Goal: Task Accomplishment & Management: Use online tool/utility

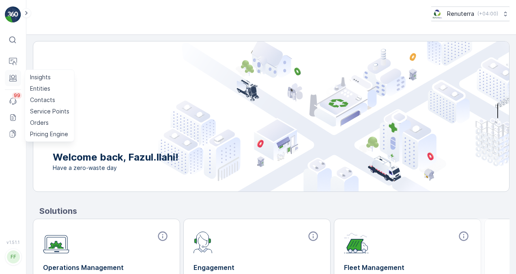
click at [13, 74] on icon at bounding box center [13, 78] width 8 height 8
click at [15, 80] on icon at bounding box center [13, 78] width 8 height 8
click at [17, 80] on icon at bounding box center [13, 78] width 8 height 8
click at [37, 110] on p "Service Points" at bounding box center [49, 111] width 39 height 8
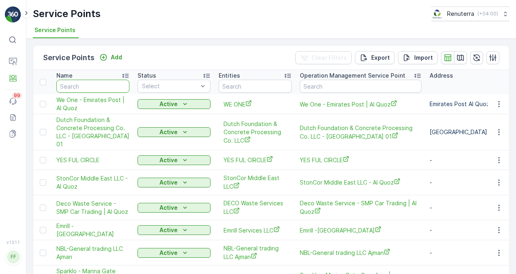
click at [79, 82] on input "text" at bounding box center [92, 86] width 73 height 13
paste input "G&B CONTRACTING LLC"
type input "G&B CONTRACTING LLC"
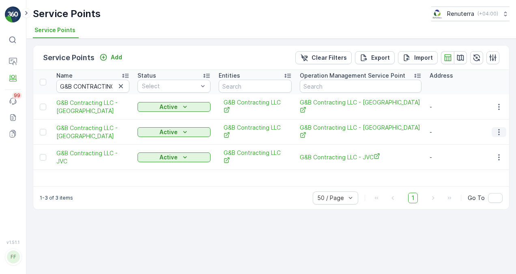
click at [500, 129] on icon "button" at bounding box center [498, 132] width 1 height 6
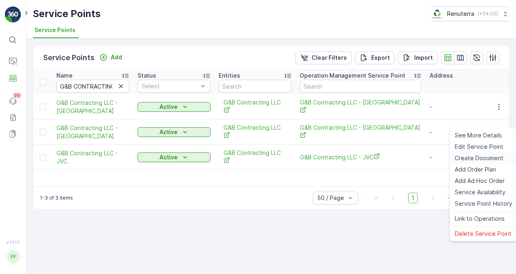
click at [489, 153] on div "Create Document" at bounding box center [484, 157] width 64 height 11
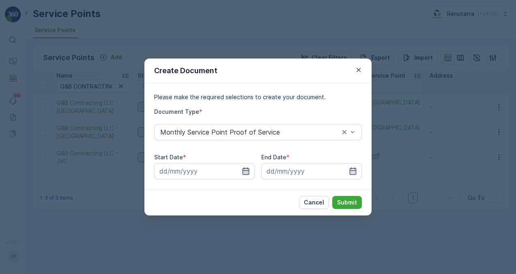
click at [245, 173] on icon "button" at bounding box center [246, 171] width 8 height 8
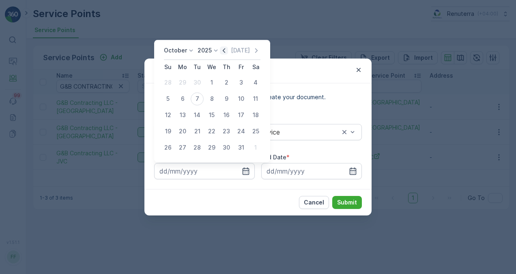
click at [226, 50] on icon "button" at bounding box center [224, 50] width 8 height 8
click at [184, 84] on div "1" at bounding box center [182, 82] width 13 height 13
type input "[DATE]"
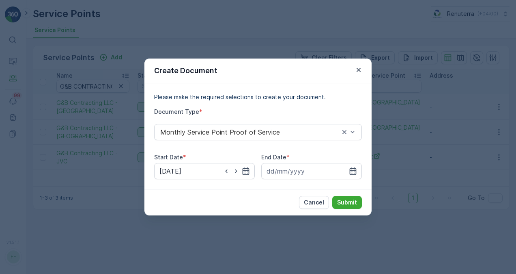
click at [364, 168] on div "Please make the required selections to create your document. Document Type * Mo…" at bounding box center [257, 136] width 227 height 106
click at [358, 168] on input at bounding box center [311, 171] width 101 height 16
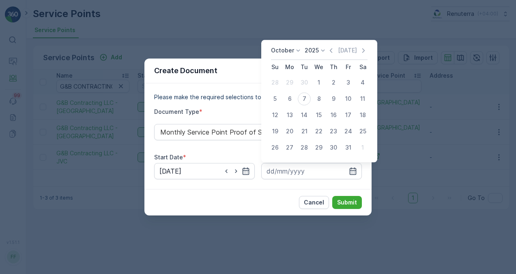
click at [332, 54] on div "October 2025 Today" at bounding box center [319, 52] width 97 height 13
click at [332, 52] on icon "button" at bounding box center [331, 50] width 2 height 4
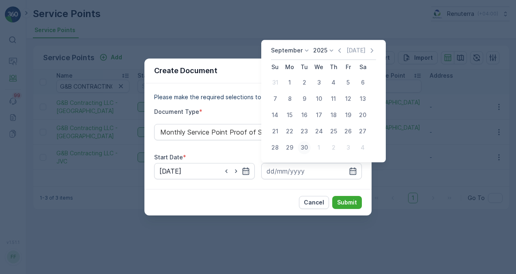
click at [304, 147] on div "30" at bounding box center [304, 147] width 13 height 13
type input "30.09.2025"
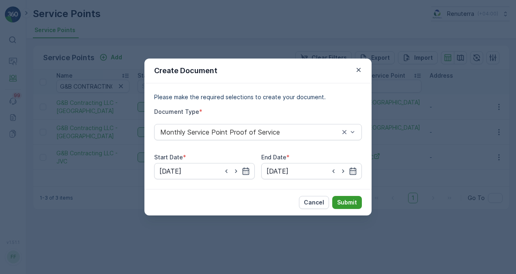
click at [340, 196] on button "Submit" at bounding box center [347, 202] width 30 height 13
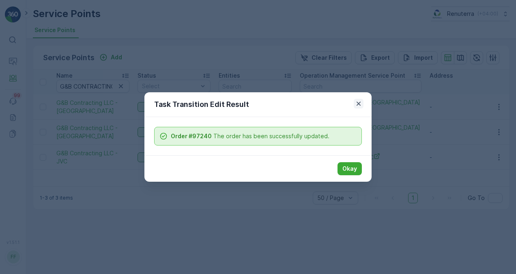
click at [358, 102] on icon "button" at bounding box center [359, 103] width 4 height 4
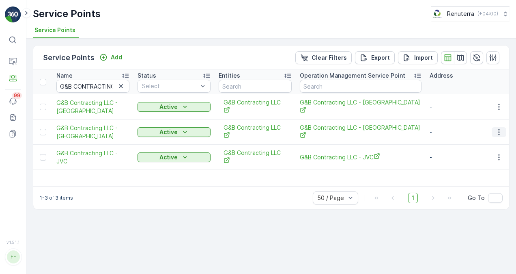
click at [497, 128] on icon "button" at bounding box center [499, 132] width 8 height 8
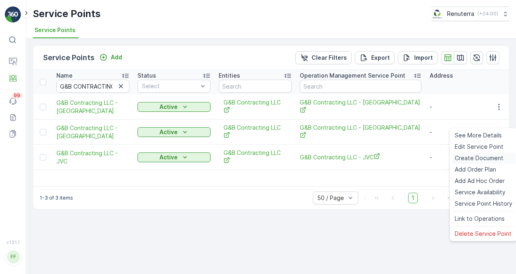
click at [476, 155] on span "Create Document" at bounding box center [479, 158] width 49 height 8
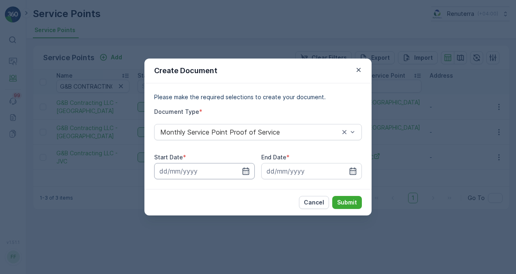
click at [246, 175] on input at bounding box center [204, 171] width 101 height 16
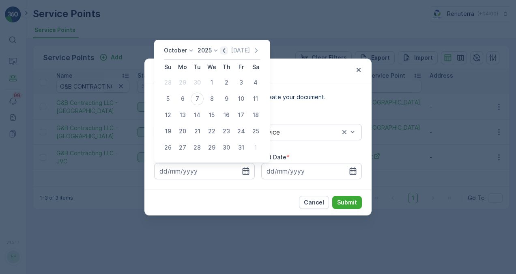
click at [223, 50] on icon "button" at bounding box center [224, 50] width 8 height 8
click at [185, 81] on div "1" at bounding box center [182, 82] width 13 height 13
type input "01.09.2025"
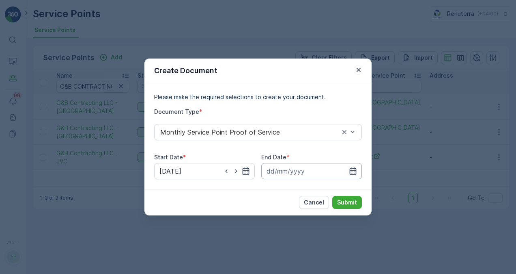
click at [356, 165] on input at bounding box center [311, 171] width 101 height 16
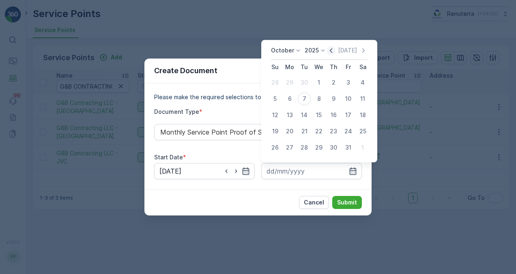
click at [335, 50] on icon "button" at bounding box center [331, 50] width 8 height 8
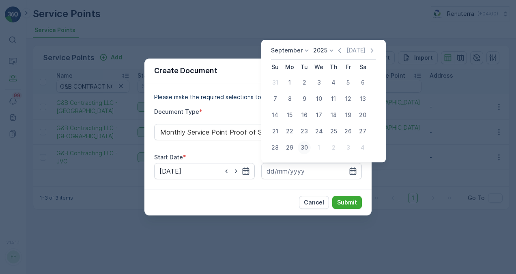
click at [305, 150] on div "30" at bounding box center [304, 147] width 13 height 13
type input "30.09.2025"
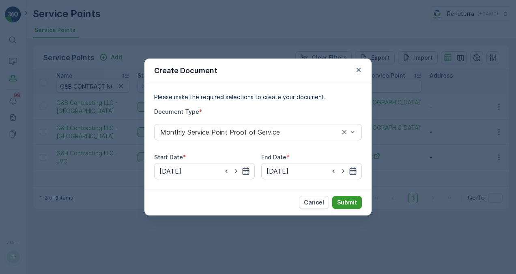
click at [348, 202] on p "Submit" at bounding box center [347, 202] width 20 height 8
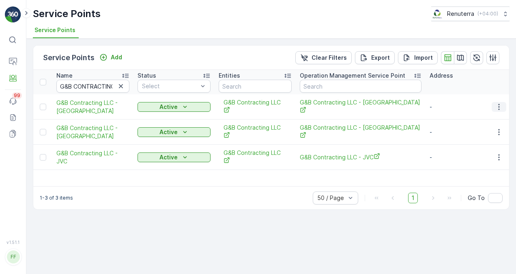
click at [499, 104] on icon "button" at bounding box center [499, 107] width 8 height 8
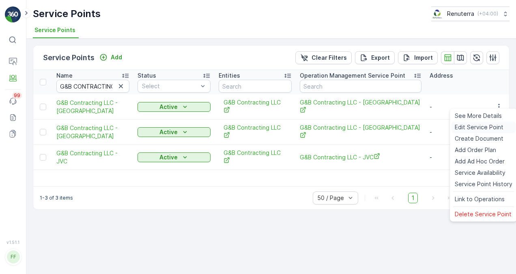
click at [452, 128] on div "Edit Service Point" at bounding box center [484, 126] width 64 height 11
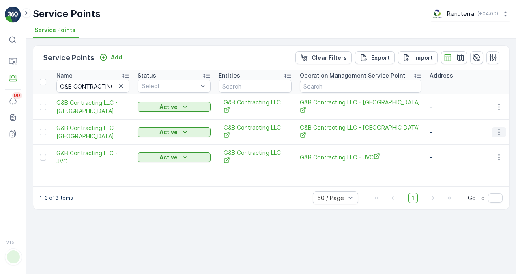
click at [500, 128] on icon "button" at bounding box center [499, 132] width 8 height 8
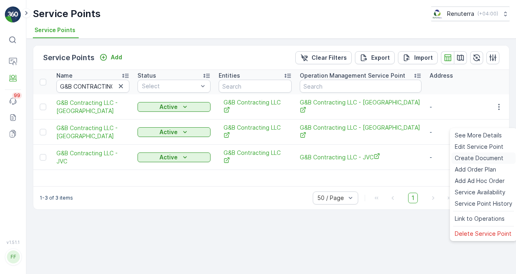
click at [486, 157] on span "Create Document" at bounding box center [479, 158] width 49 height 8
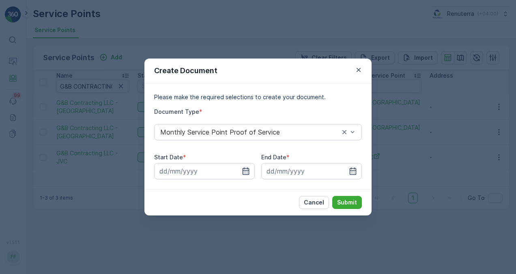
click at [246, 170] on icon "button" at bounding box center [246, 170] width 7 height 7
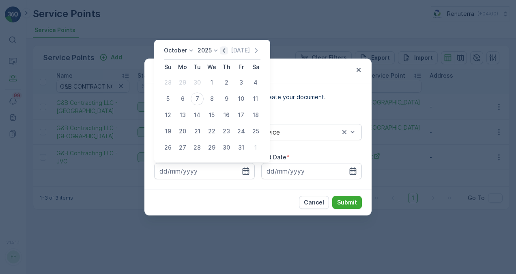
click at [228, 50] on icon "button" at bounding box center [224, 50] width 8 height 8
click at [186, 84] on div "1" at bounding box center [182, 82] width 13 height 13
type input "01.09.2025"
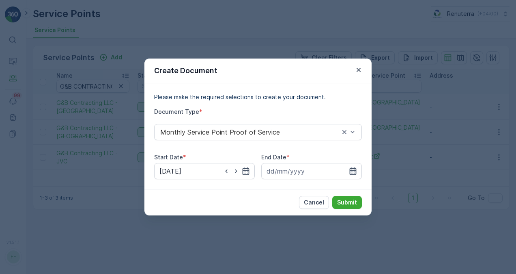
click at [349, 174] on icon "button" at bounding box center [353, 171] width 8 height 8
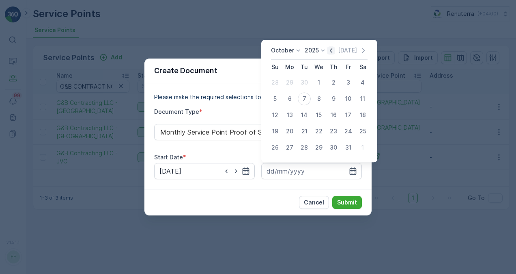
click at [334, 50] on icon "button" at bounding box center [331, 50] width 8 height 8
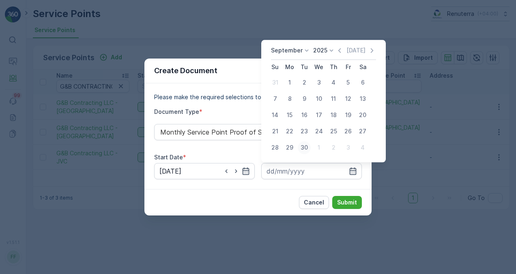
click at [304, 147] on div "30" at bounding box center [304, 147] width 13 height 13
type input "30.09.2025"
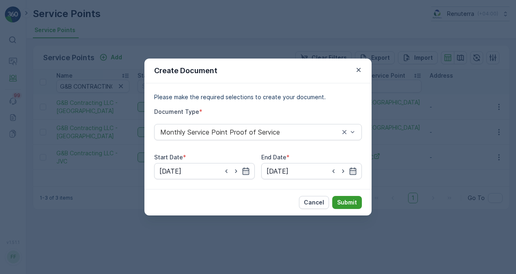
click at [353, 202] on p "Submit" at bounding box center [347, 202] width 20 height 8
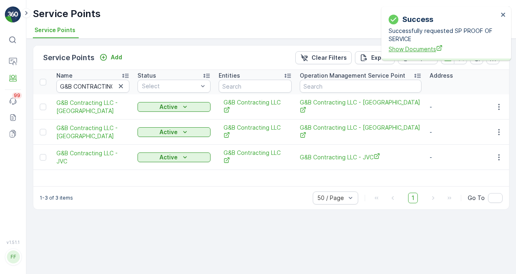
click at [420, 47] on span "Show Documents" at bounding box center [444, 49] width 110 height 9
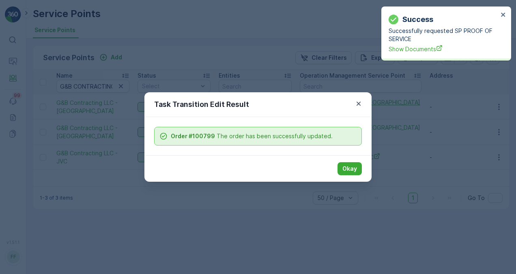
click at [357, 106] on icon "button" at bounding box center [359, 103] width 8 height 8
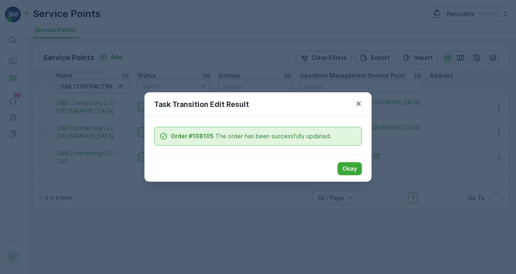
click at [360, 98] on div "Task Transition Edit Result" at bounding box center [257, 104] width 227 height 25
click at [358, 106] on icon "button" at bounding box center [359, 103] width 8 height 8
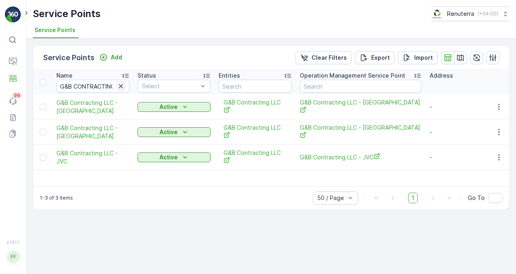
click at [122, 84] on icon "button" at bounding box center [121, 86] width 4 height 4
click at [116, 84] on input "text" at bounding box center [92, 86] width 73 height 13
paste input "GOLDEN PALACE RESTAURANT L.L.C"
type input "GOLDEN PALACE RESTAURANT L.L.C"
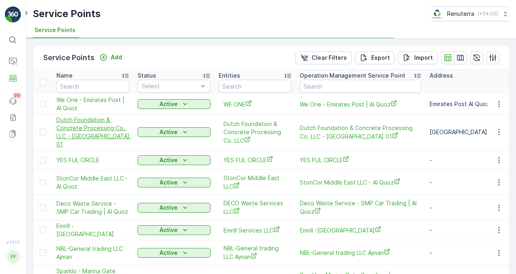
type input "GOLDEN PALACE RESTAURANT L.L.C"
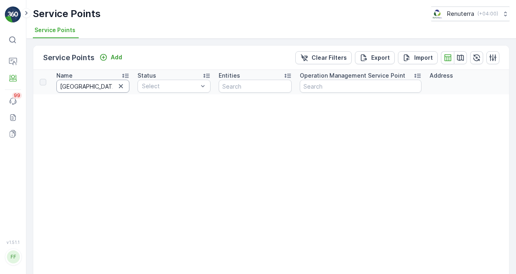
click at [114, 85] on input "GOLDEN PALACE RESTAURANT L.L.C" at bounding box center [92, 86] width 73 height 13
drag, startPoint x: 108, startPoint y: 85, endPoint x: 268, endPoint y: 71, distance: 160.9
type input "GOLDEN PALACE"
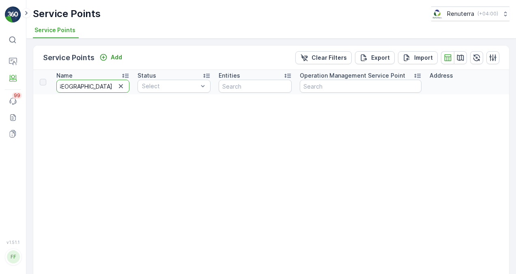
scroll to position [0, 0]
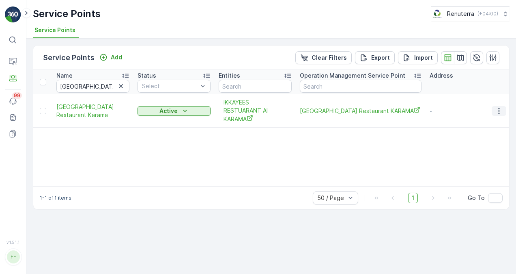
click at [502, 106] on button "button" at bounding box center [499, 111] width 15 height 10
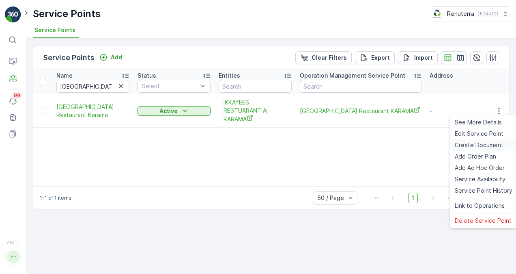
click at [491, 142] on span "Create Document" at bounding box center [479, 145] width 49 height 8
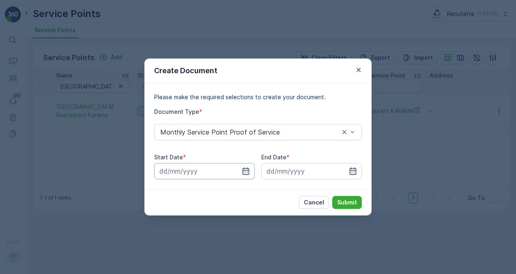
click at [254, 172] on input at bounding box center [204, 171] width 101 height 16
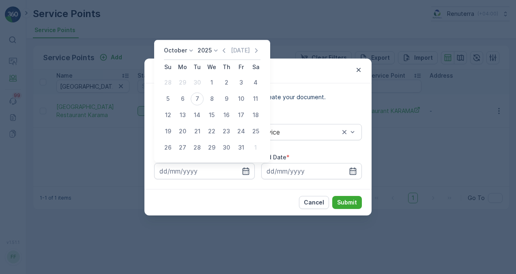
click at [230, 45] on div "October 2025 Today Su Mo Tu We Th Fr Sa 28 29 30 1 2 3 4 5 6 7 8 9 10 11 12 13 …" at bounding box center [212, 101] width 116 height 122
click at [228, 50] on icon "button" at bounding box center [224, 50] width 8 height 8
click at [183, 82] on div "1" at bounding box center [182, 82] width 13 height 13
type input "01.09.2025"
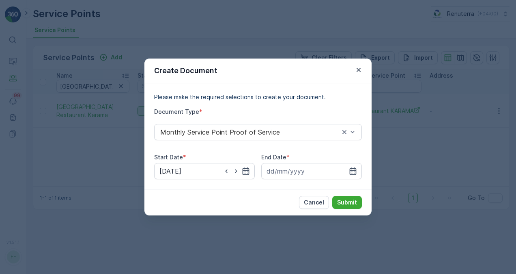
click at [363, 168] on div "Please make the required selections to create your document. Document Type * Mo…" at bounding box center [257, 136] width 227 height 106
click at [355, 169] on icon "button" at bounding box center [353, 171] width 8 height 8
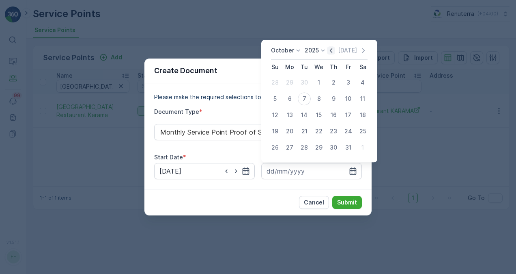
click at [335, 52] on icon "button" at bounding box center [331, 50] width 8 height 8
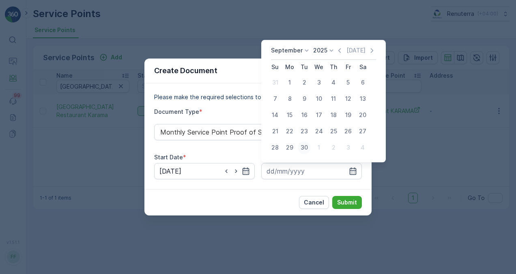
click at [305, 153] on div "30" at bounding box center [304, 147] width 13 height 13
type input "30.09.2025"
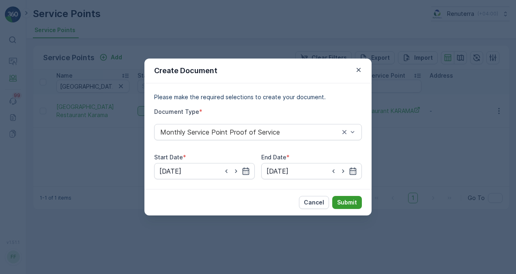
click at [341, 203] on p "Submit" at bounding box center [347, 202] width 20 height 8
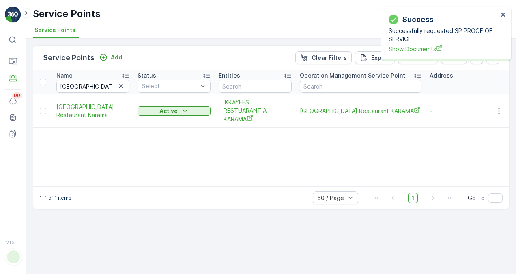
click at [398, 53] on span "Show Documents" at bounding box center [444, 49] width 110 height 9
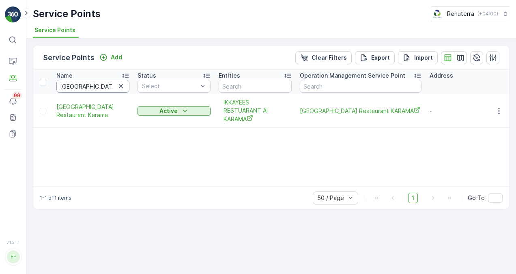
click at [104, 83] on input "GOLDEN PALACE" at bounding box center [92, 86] width 73 height 13
click at [109, 87] on input "GOLDEN PALACE" at bounding box center [92, 86] width 73 height 13
type input "GOLDEN PALACE"
drag, startPoint x: 107, startPoint y: 84, endPoint x: 86, endPoint y: 86, distance: 21.6
click at [86, 86] on input "GOLDEN PALACE" at bounding box center [92, 86] width 73 height 13
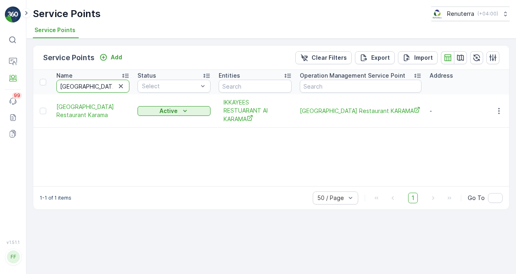
type input "GOLDEN"
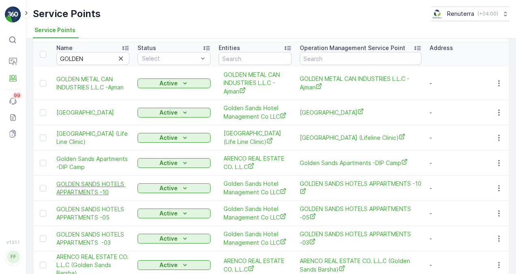
scroll to position [41, 0]
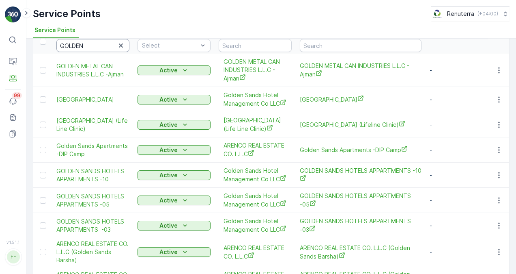
click at [101, 45] on input "GOLDEN" at bounding box center [92, 45] width 73 height 13
type input "GOLDEN p;ace"
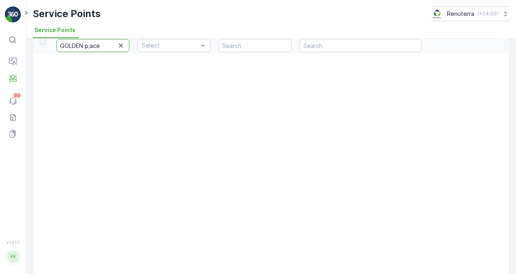
click at [90, 45] on input "GOLDEN p;ace" at bounding box center [92, 45] width 73 height 13
type input "GOLDEN pace"
click at [85, 47] on input "GOLDEN pace" at bounding box center [92, 45] width 73 height 13
click at [89, 47] on input "GOLDEN pace" at bounding box center [92, 45] width 73 height 13
type input "GOLDEN place"
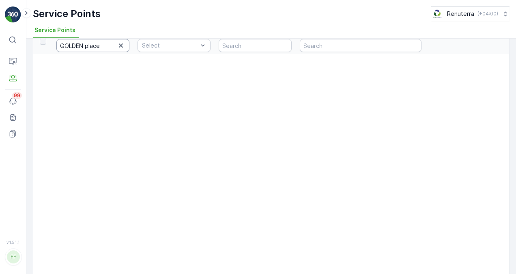
click at [84, 47] on input "GOLDEN place" at bounding box center [92, 45] width 73 height 13
drag, startPoint x: 103, startPoint y: 50, endPoint x: 79, endPoint y: 44, distance: 25.4
click at [79, 47] on input "GOLDEN place" at bounding box center [92, 45] width 73 height 13
click at [89, 44] on input "GOLDEN place" at bounding box center [92, 45] width 73 height 13
click at [90, 45] on input "GOLDEN place" at bounding box center [92, 45] width 73 height 13
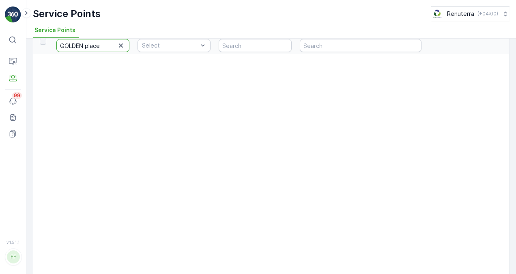
click at [88, 43] on input "GOLDEN place" at bounding box center [92, 45] width 73 height 13
type input "GOLDEN palace"
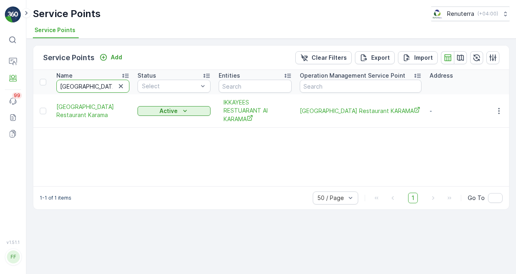
click at [109, 84] on input "GOLDEN palace" at bounding box center [92, 86] width 73 height 13
type input "GOLDEN"
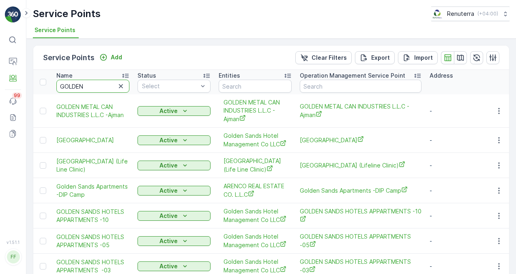
click at [99, 88] on input "GOLDEN" at bounding box center [92, 86] width 73 height 13
type input "G"
type input "palace"
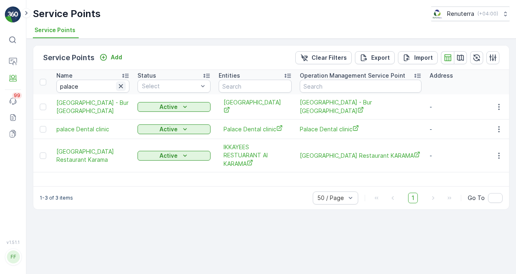
click at [121, 87] on icon "button" at bounding box center [121, 86] width 8 height 8
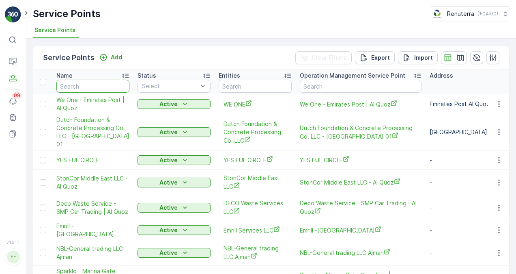
click at [87, 84] on input "text" at bounding box center [92, 86] width 73 height 13
type input "ه"
type input "ic"
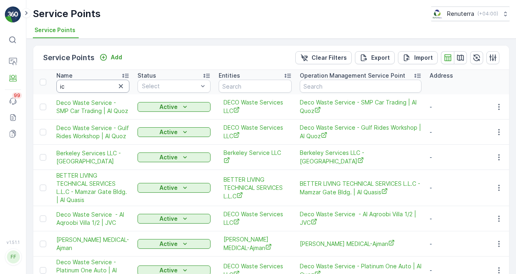
click at [90, 87] on input "ic" at bounding box center [92, 86] width 73 height 13
type input "iyy"
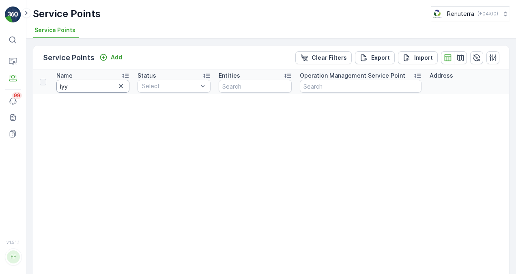
click at [81, 85] on input "iyy" at bounding box center [92, 86] width 73 height 13
type input "i"
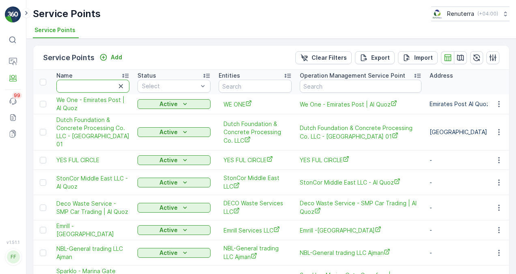
click at [98, 82] on input "text" at bounding box center [92, 86] width 73 height 13
type input "ikka"
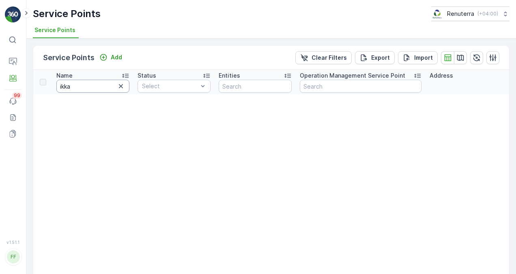
click at [93, 86] on input "ikka" at bounding box center [92, 86] width 73 height 13
type input "ikka"
click at [91, 82] on input "ikka" at bounding box center [92, 86] width 73 height 13
type input "ikkayas"
click at [102, 88] on input "ikkayas" at bounding box center [92, 86] width 73 height 13
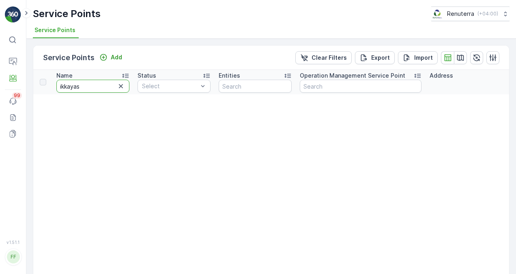
type input "ikkaya"
click at [109, 85] on input "ikkaya" at bounding box center [92, 86] width 73 height 13
type input "ikkayess"
click at [89, 87] on input "ikkayess" at bounding box center [92, 86] width 73 height 13
type input "ikkayees"
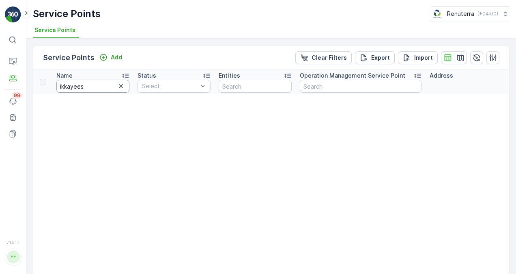
click at [90, 88] on input "ikkayees" at bounding box center [92, 86] width 73 height 13
drag, startPoint x: 93, startPoint y: 84, endPoint x: 56, endPoint y: 85, distance: 37.0
click at [57, 87] on input "ikkayees" at bounding box center [92, 86] width 73 height 13
paste input "IKKAYEES RESTAURANT"
type input "IKKAYEES RESTAURANT"
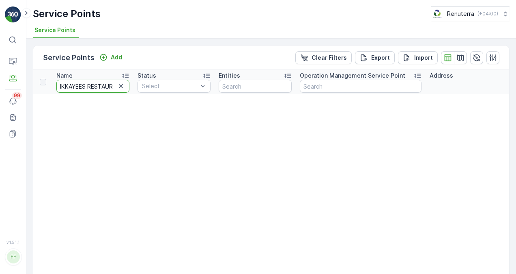
scroll to position [0, 13]
click at [112, 86] on input "IKKAYEES RESTAURANT" at bounding box center [92, 86] width 73 height 13
click at [117, 90] on div at bounding box center [121, 86] width 10 height 10
click at [114, 89] on input "IKKAYEES RESTAURANT" at bounding box center [92, 86] width 73 height 13
click at [110, 86] on input "IKKAYEES RESTAURANT" at bounding box center [92, 86] width 73 height 13
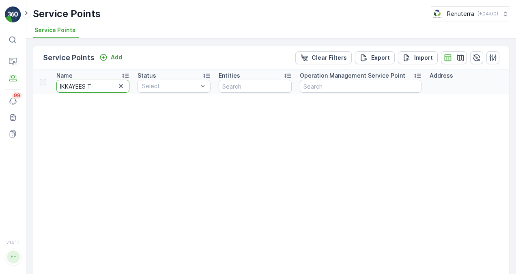
type input "IKKAYEEST"
click at [101, 82] on input "IKKAYEEST" at bounding box center [92, 86] width 73 height 13
type input "IKKAY"
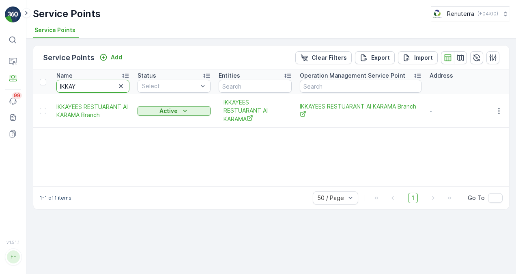
click at [85, 85] on input "IKKAY" at bounding box center [92, 86] width 73 height 13
type input "IKKA"
click at [79, 89] on input "IKKA" at bounding box center [92, 86] width 73 height 13
type input "IKK"
click at [120, 86] on icon "button" at bounding box center [121, 86] width 8 height 8
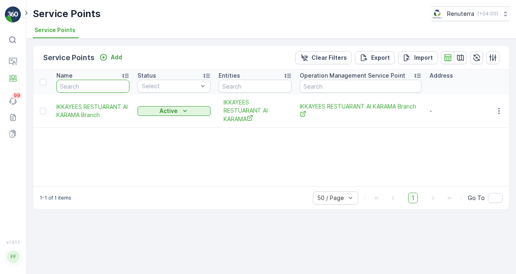
paste input "IKKAYEES RESTAURANT"
type input "IKKAYEES RESTAURANT"
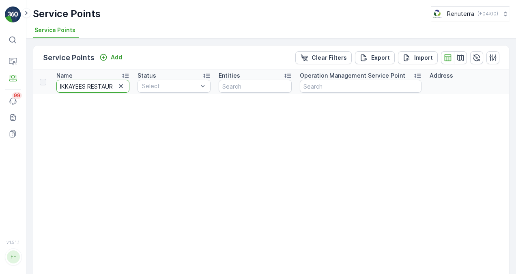
click at [107, 86] on input "IKKAYEES RESTAURANT" at bounding box center [92, 86] width 73 height 13
drag, startPoint x: 107, startPoint y: 86, endPoint x: 121, endPoint y: 86, distance: 13.8
click at [121, 86] on div "IKKAYEES RESTAURANT" at bounding box center [92, 86] width 73 height 13
type input "IKKAYEES"
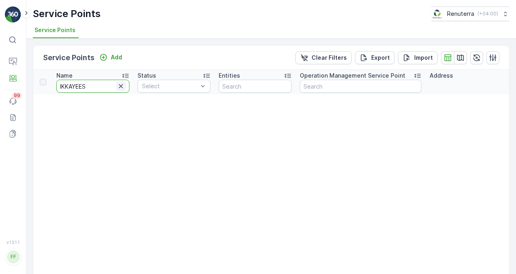
scroll to position [0, 0]
click at [95, 87] on input "IKKAYEES" at bounding box center [92, 86] width 73 height 13
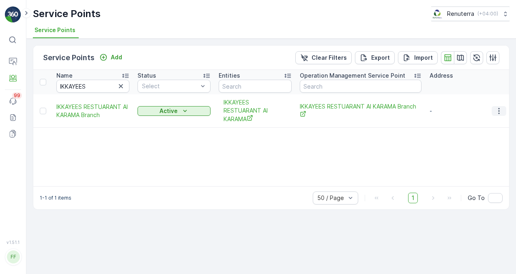
click at [502, 107] on icon "button" at bounding box center [499, 111] width 8 height 8
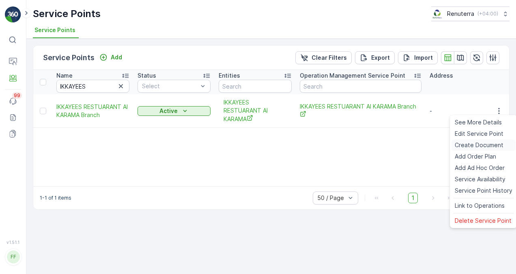
click at [489, 147] on span "Create Document" at bounding box center [479, 145] width 49 height 8
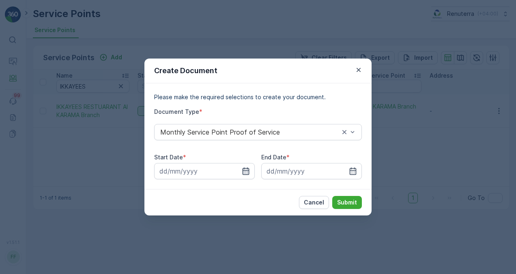
click at [245, 171] on icon "button" at bounding box center [246, 171] width 8 height 8
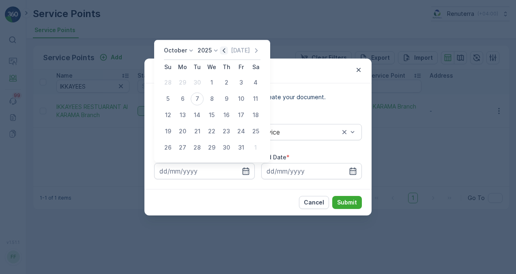
click at [224, 51] on icon "button" at bounding box center [224, 50] width 8 height 8
click at [185, 81] on div "1" at bounding box center [182, 82] width 13 height 13
type input "01.09.2025"
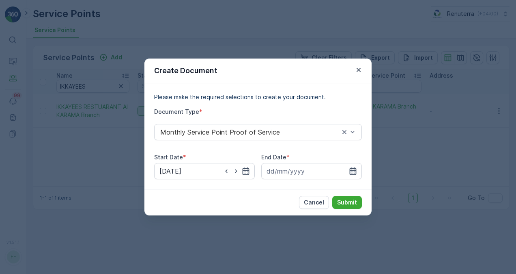
click at [353, 172] on icon "button" at bounding box center [353, 171] width 8 height 8
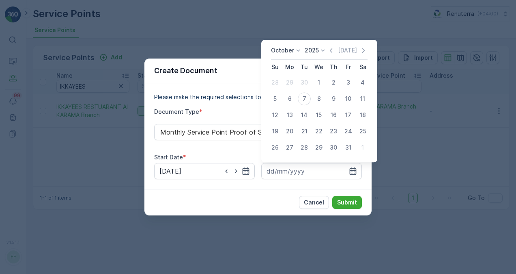
drag, startPoint x: 333, startPoint y: 51, endPoint x: 330, endPoint y: 60, distance: 9.6
click at [333, 51] on icon "button" at bounding box center [331, 50] width 8 height 8
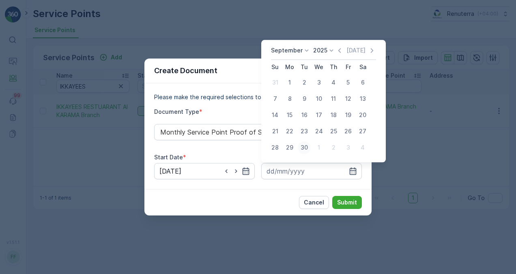
click at [305, 148] on div "30" at bounding box center [304, 147] width 13 height 13
type input "30.09.2025"
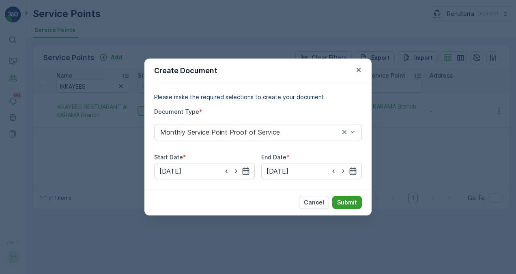
click at [335, 198] on button "Submit" at bounding box center [347, 202] width 30 height 13
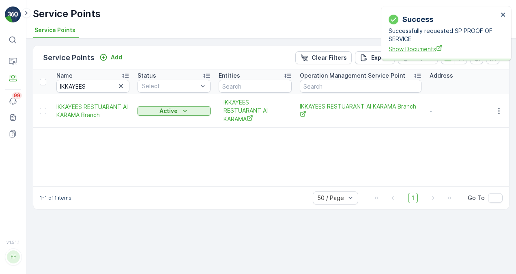
click at [414, 46] on span "Show Documents" at bounding box center [444, 49] width 110 height 9
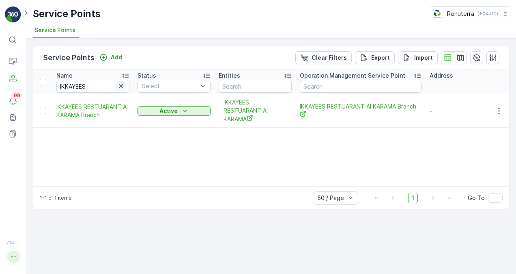
click at [121, 86] on icon "button" at bounding box center [121, 86] width 8 height 8
paste input "GOLDEN"
type input "GOLDEN"
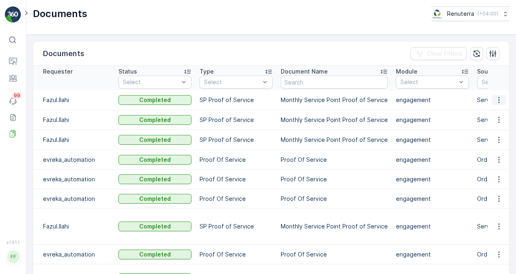
click at [497, 103] on icon "button" at bounding box center [499, 100] width 8 height 8
click at [492, 112] on span "See Details" at bounding box center [496, 112] width 31 height 8
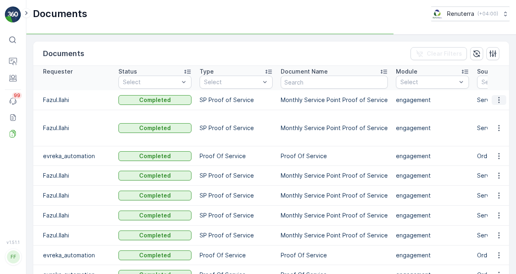
click at [500, 99] on icon "button" at bounding box center [499, 100] width 8 height 8
click at [500, 110] on span "See Details" at bounding box center [496, 112] width 31 height 8
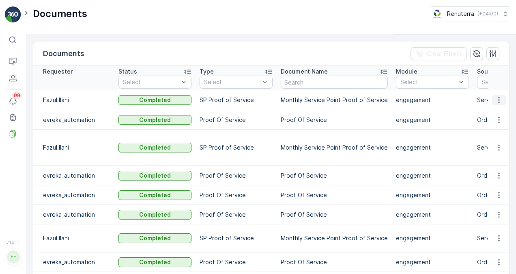
click at [497, 97] on icon "button" at bounding box center [499, 100] width 8 height 8
click at [496, 109] on td at bounding box center [499, 100] width 22 height 20
click at [497, 100] on icon "button" at bounding box center [499, 100] width 8 height 8
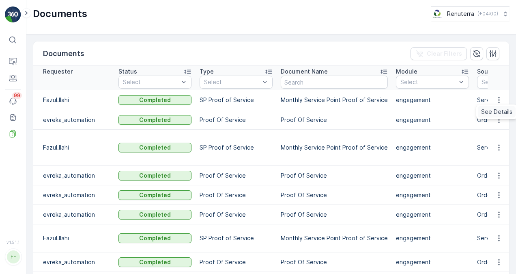
click at [498, 108] on span "See Details" at bounding box center [496, 112] width 31 height 8
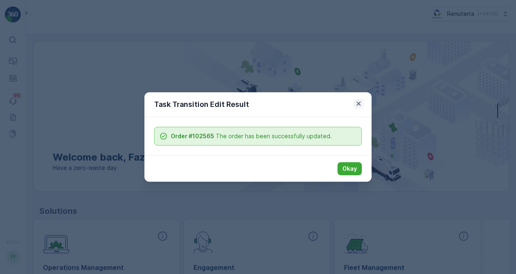
click at [360, 104] on icon "button" at bounding box center [359, 103] width 8 height 8
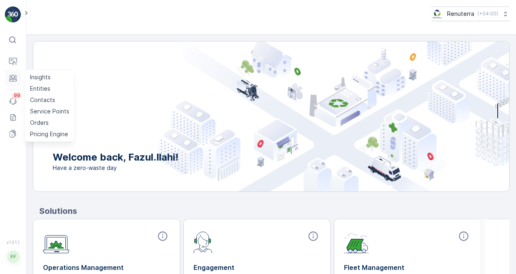
click at [16, 77] on icon at bounding box center [13, 77] width 6 height 4
click at [47, 109] on p "Service Points" at bounding box center [49, 111] width 39 height 8
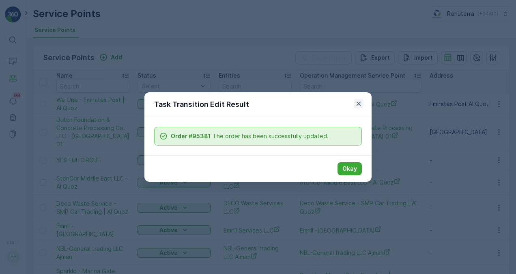
click at [359, 103] on icon "button" at bounding box center [359, 103] width 4 height 4
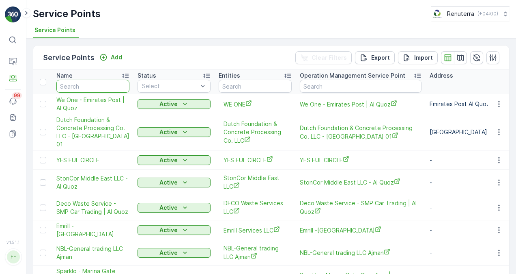
click at [107, 86] on input "text" at bounding box center [92, 86] width 73 height 13
paste input "GIORDANO FASHIONS LLC"
type input "GIORDANO FASHIONS LLC"
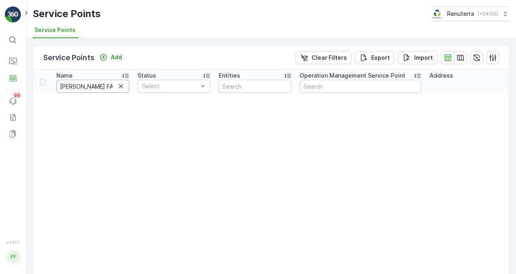
click at [111, 89] on input "GIORDANO FASHIONS LLC" at bounding box center [92, 86] width 73 height 13
click at [123, 90] on input "GIORDANO FASHIONS LLC" at bounding box center [92, 86] width 73 height 13
click at [110, 88] on input "GIORDANO FASHIONS LLC" at bounding box center [92, 86] width 73 height 13
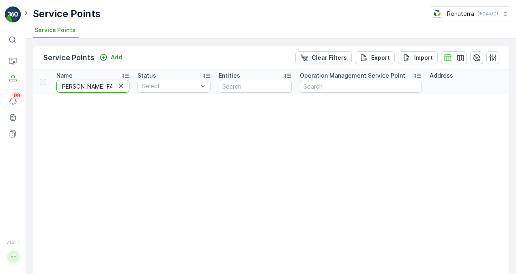
click at [88, 86] on input "GIORDANO FASHIONS LLC" at bounding box center [92, 86] width 73 height 13
click at [92, 84] on input "GIORDANO FASHIONS LLC" at bounding box center [92, 86] width 73 height 13
drag, startPoint x: 92, startPoint y: 84, endPoint x: 237, endPoint y: 81, distance: 144.9
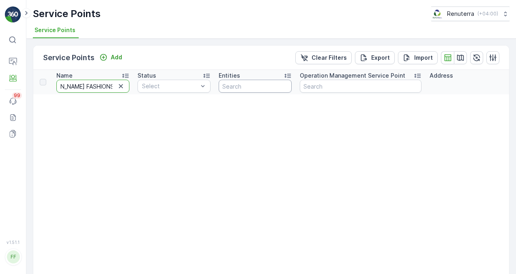
type input "GIORDANO"
click at [93, 88] on input "GIORDANO" at bounding box center [92, 86] width 73 height 13
type input "GIORDANO"
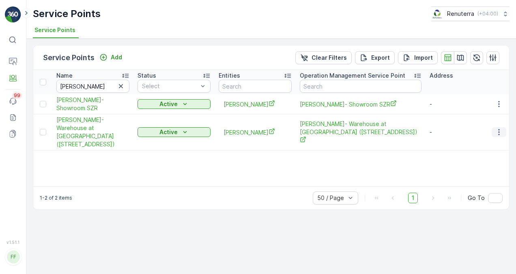
click at [503, 128] on icon "button" at bounding box center [499, 132] width 8 height 8
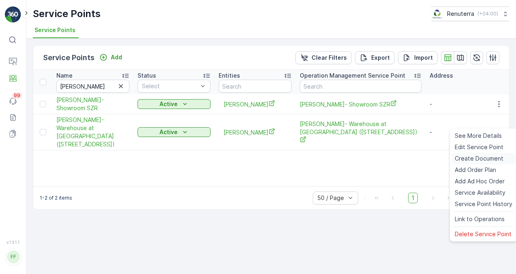
click at [489, 156] on span "Create Document" at bounding box center [479, 158] width 49 height 8
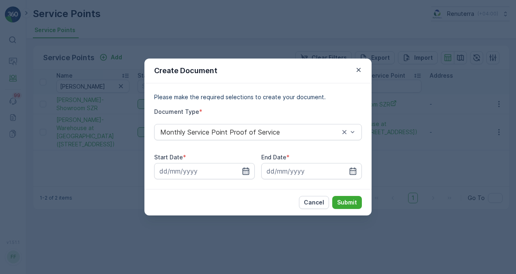
click at [249, 172] on icon "button" at bounding box center [246, 170] width 7 height 7
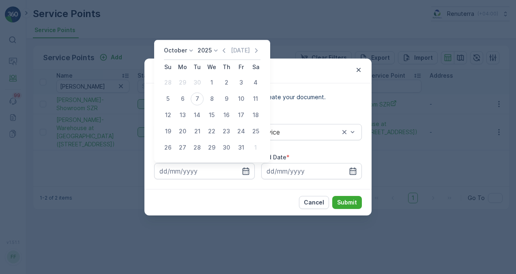
click at [227, 52] on icon "button" at bounding box center [224, 50] width 8 height 8
click at [184, 82] on div "1" at bounding box center [182, 82] width 13 height 13
type input "01.09.2025"
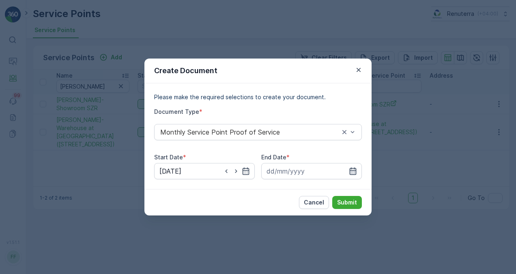
click at [354, 170] on icon "button" at bounding box center [353, 170] width 7 height 7
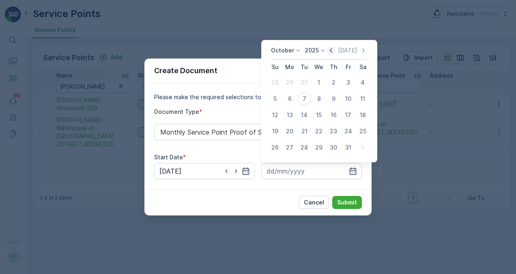
click at [330, 53] on icon "button" at bounding box center [331, 50] width 8 height 8
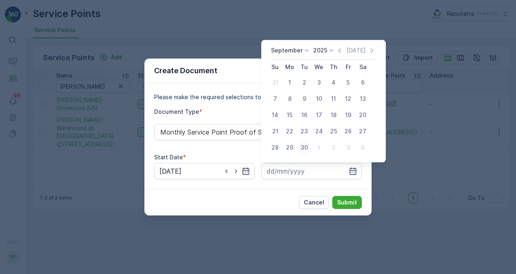
click at [300, 149] on div "30" at bounding box center [304, 147] width 13 height 13
type input "30.09.2025"
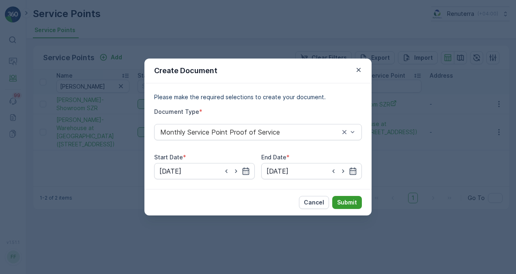
click at [355, 198] on p "Submit" at bounding box center [347, 202] width 20 height 8
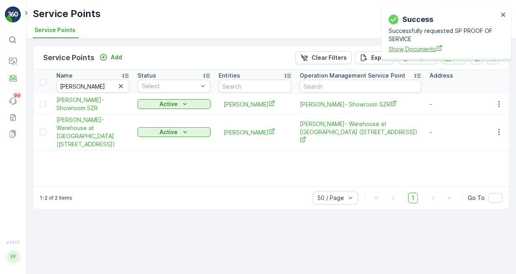
click at [426, 49] on span "Show Documents" at bounding box center [444, 49] width 110 height 9
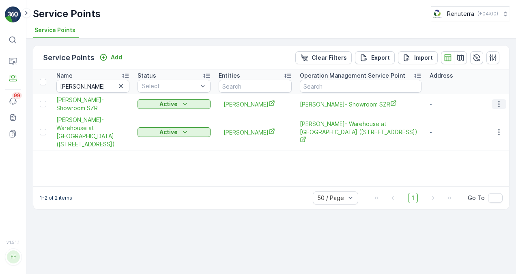
click at [497, 101] on icon "button" at bounding box center [499, 104] width 8 height 8
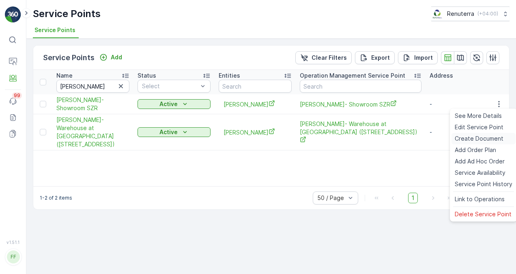
click at [484, 138] on span "Create Document" at bounding box center [479, 138] width 49 height 8
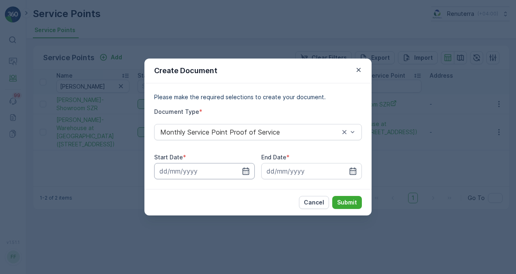
click at [245, 167] on icon "button" at bounding box center [246, 171] width 8 height 8
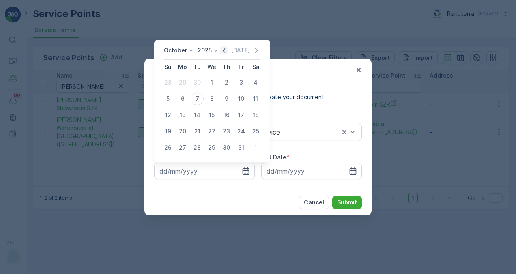
click at [225, 54] on icon "button" at bounding box center [224, 50] width 8 height 8
click at [185, 78] on div "1" at bounding box center [182, 82] width 13 height 13
type input "01.09.2025"
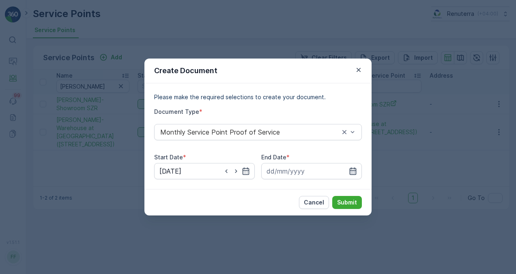
click at [355, 170] on icon "button" at bounding box center [353, 170] width 7 height 7
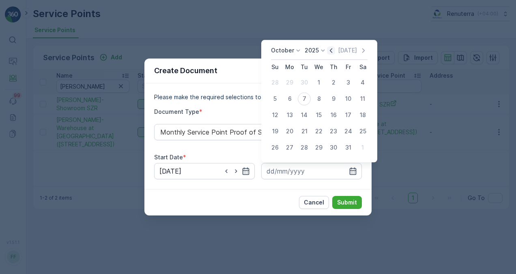
click at [332, 49] on icon "button" at bounding box center [331, 50] width 8 height 8
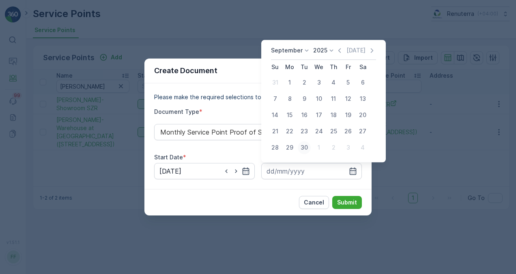
click at [303, 149] on div "30" at bounding box center [304, 147] width 13 height 13
type input "30.09.2025"
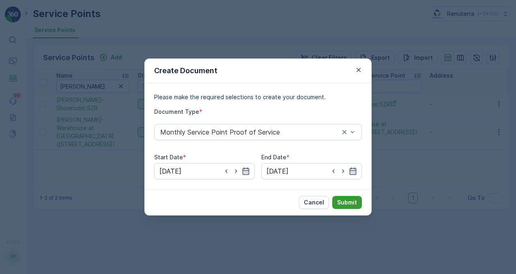
click at [352, 203] on p "Submit" at bounding box center [347, 202] width 20 height 8
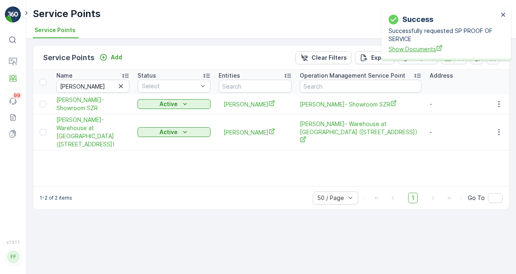
click at [400, 50] on span "Show Documents" at bounding box center [444, 49] width 110 height 9
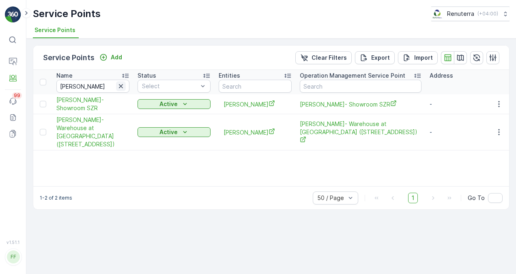
click at [120, 88] on icon "button" at bounding box center [121, 86] width 8 height 8
click at [100, 84] on input "text" at bounding box center [92, 86] width 73 height 13
paste input "GEOHARBOUR"
type input "GEOHARBOUR"
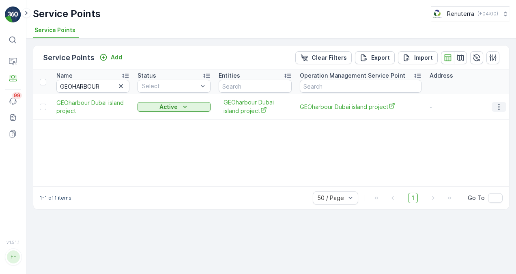
click at [498, 104] on icon "button" at bounding box center [499, 107] width 8 height 8
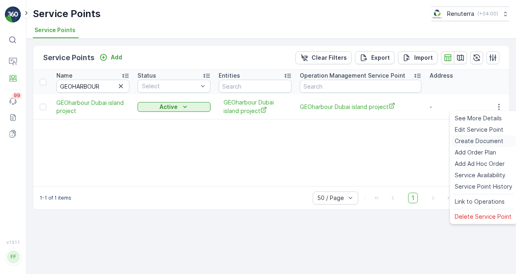
click at [487, 142] on span "Create Document" at bounding box center [479, 141] width 49 height 8
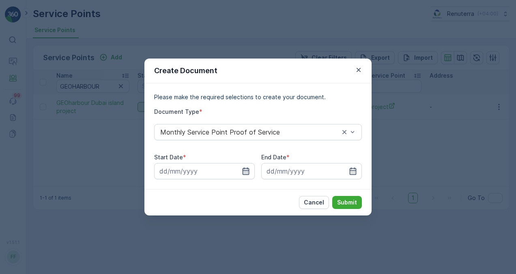
click at [244, 172] on icon "button" at bounding box center [246, 171] width 8 height 8
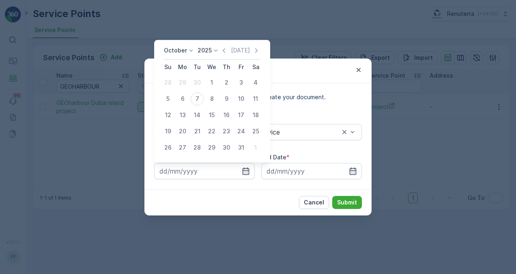
click at [230, 45] on div "October 2025 Today Su Mo Tu We Th Fr Sa 28 29 30 1 2 3 4 5 6 7 8 9 10 11 12 13 …" at bounding box center [212, 101] width 116 height 122
click at [225, 50] on icon "button" at bounding box center [224, 50] width 2 height 4
click at [182, 81] on div "1" at bounding box center [182, 82] width 13 height 13
type input "01.09.2025"
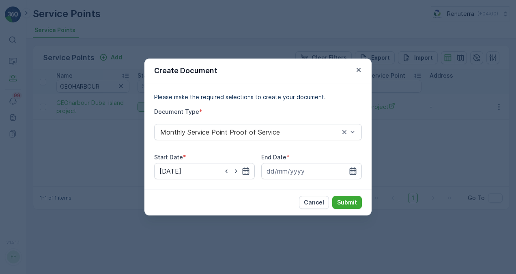
click at [354, 169] on icon "button" at bounding box center [353, 171] width 8 height 8
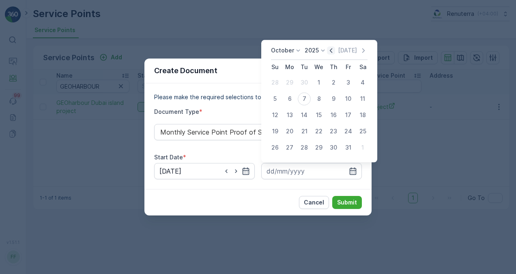
click at [334, 47] on icon "button" at bounding box center [331, 50] width 8 height 8
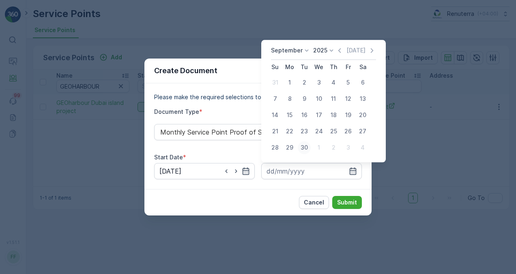
click at [302, 147] on div "30" at bounding box center [304, 147] width 13 height 13
type input "30.09.2025"
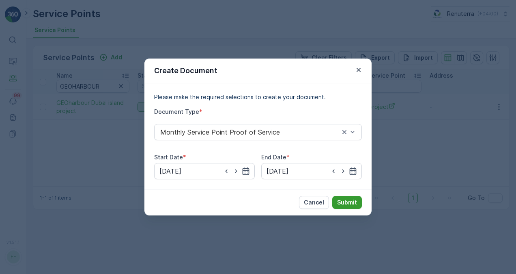
click at [356, 201] on p "Submit" at bounding box center [347, 202] width 20 height 8
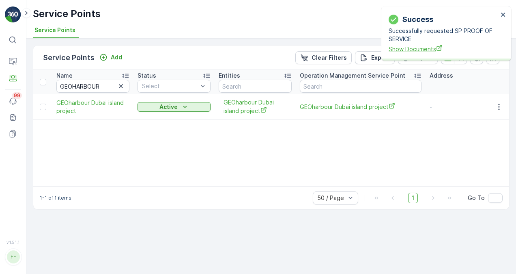
click at [401, 46] on span "Show Documents" at bounding box center [444, 49] width 110 height 9
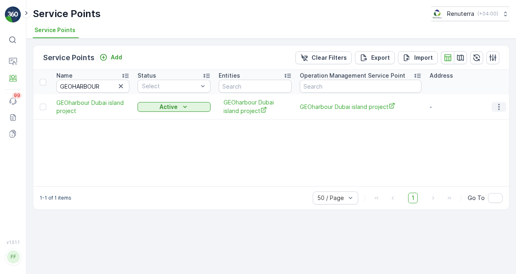
click at [501, 105] on icon "button" at bounding box center [499, 107] width 8 height 8
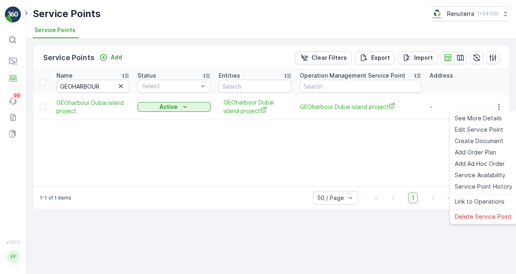
click at [392, 164] on div "Name GEOHARBOUR Status Select Entities Operation Management Service Point Addre…" at bounding box center [271, 128] width 476 height 116
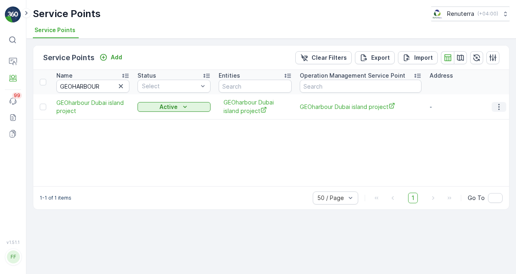
click at [500, 106] on icon "button" at bounding box center [499, 107] width 8 height 8
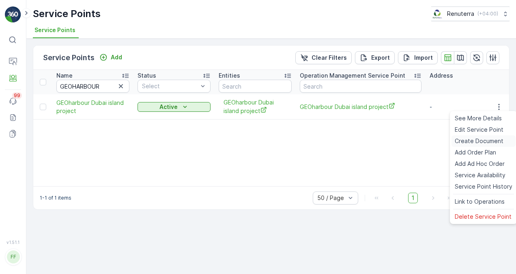
click at [470, 137] on span "Create Document" at bounding box center [479, 141] width 49 height 8
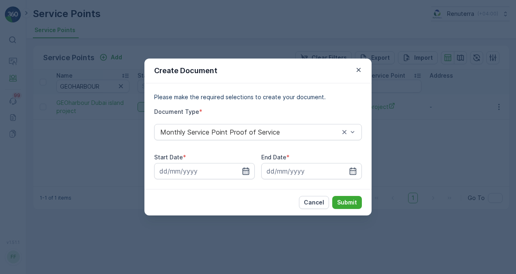
click at [244, 174] on icon "button" at bounding box center [246, 171] width 8 height 8
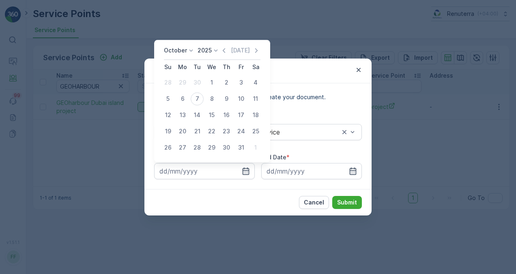
drag, startPoint x: 226, startPoint y: 52, endPoint x: 222, endPoint y: 60, distance: 9.1
click at [225, 52] on icon "button" at bounding box center [224, 50] width 2 height 4
click at [186, 89] on td "1" at bounding box center [182, 82] width 15 height 16
click at [182, 84] on div "1" at bounding box center [182, 82] width 13 height 13
type input "01.09.2025"
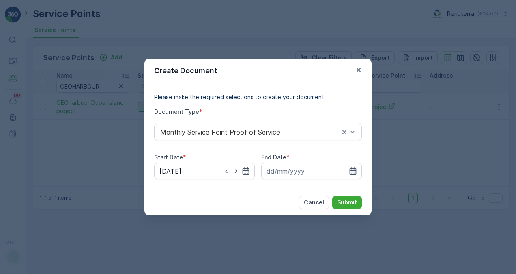
click at [356, 173] on icon "button" at bounding box center [353, 170] width 7 height 7
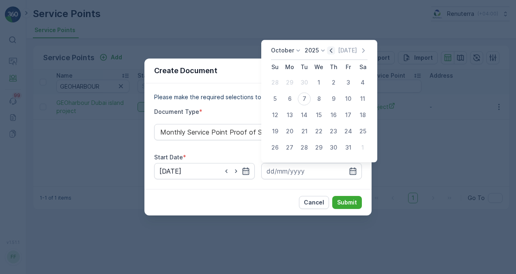
click at [332, 49] on icon "button" at bounding box center [331, 50] width 8 height 8
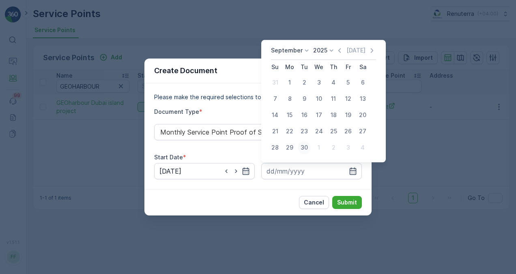
click at [305, 149] on div "30" at bounding box center [304, 147] width 13 height 13
type input "30.09.2025"
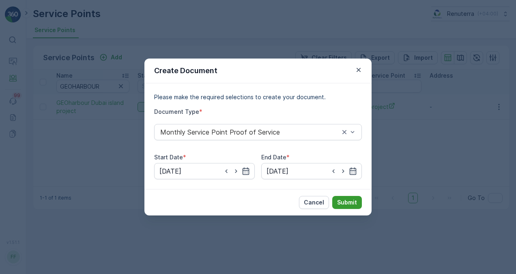
click at [349, 205] on p "Submit" at bounding box center [347, 202] width 20 height 8
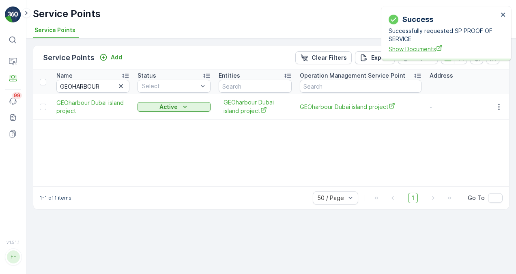
click at [409, 48] on span "Show Documents" at bounding box center [444, 49] width 110 height 9
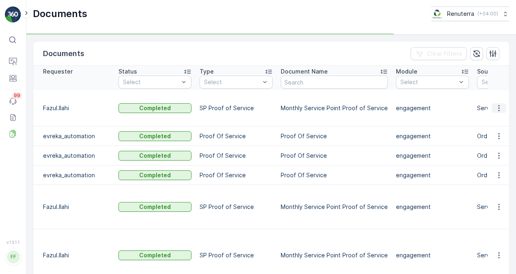
click at [500, 104] on icon "button" at bounding box center [499, 108] width 8 height 8
click at [502, 126] on td at bounding box center [499, 135] width 22 height 19
click at [500, 104] on icon "button" at bounding box center [499, 108] width 8 height 8
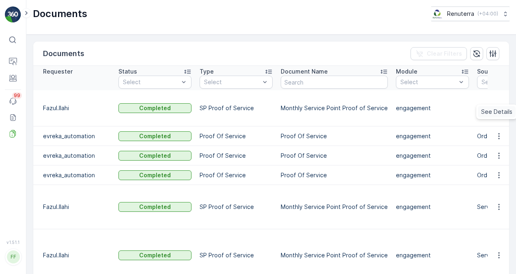
click at [506, 111] on span "See Details" at bounding box center [496, 112] width 31 height 8
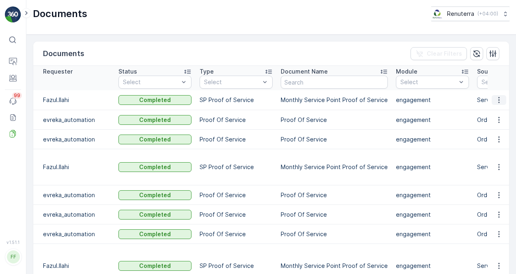
click at [502, 103] on button "button" at bounding box center [499, 100] width 15 height 10
click at [496, 108] on span "See Details" at bounding box center [496, 112] width 31 height 8
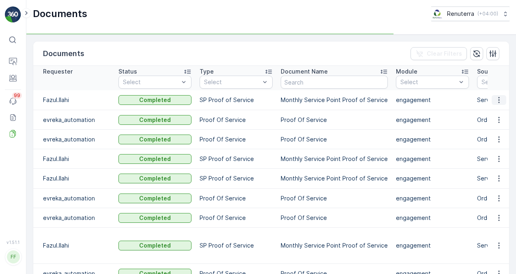
click at [502, 99] on button "button" at bounding box center [499, 100] width 15 height 10
click at [501, 101] on icon "button" at bounding box center [499, 100] width 8 height 8
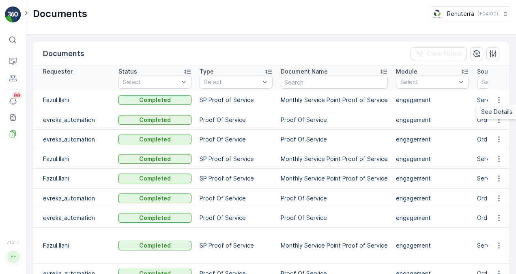
click at [504, 109] on span "See Details" at bounding box center [496, 112] width 31 height 8
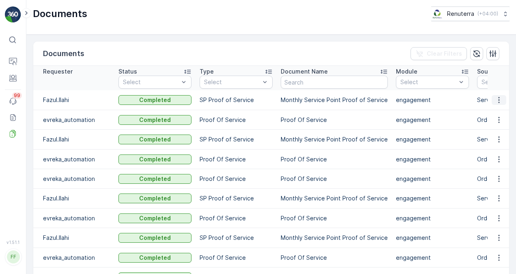
click at [498, 102] on icon "button" at bounding box center [499, 100] width 8 height 8
click at [497, 108] on span "See Details" at bounding box center [496, 112] width 31 height 8
